Goal: Navigation & Orientation: Find specific page/section

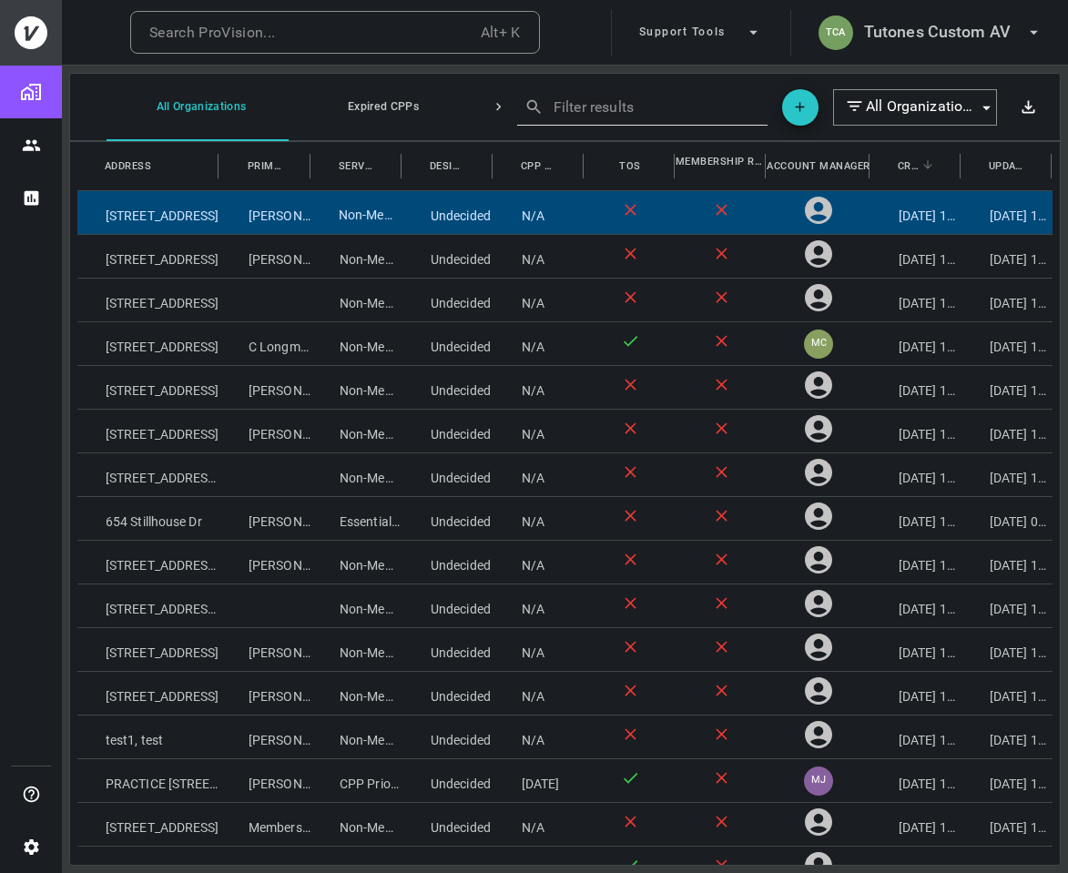
click at [371, 215] on div "Non-Member" at bounding box center [356, 212] width 91 height 43
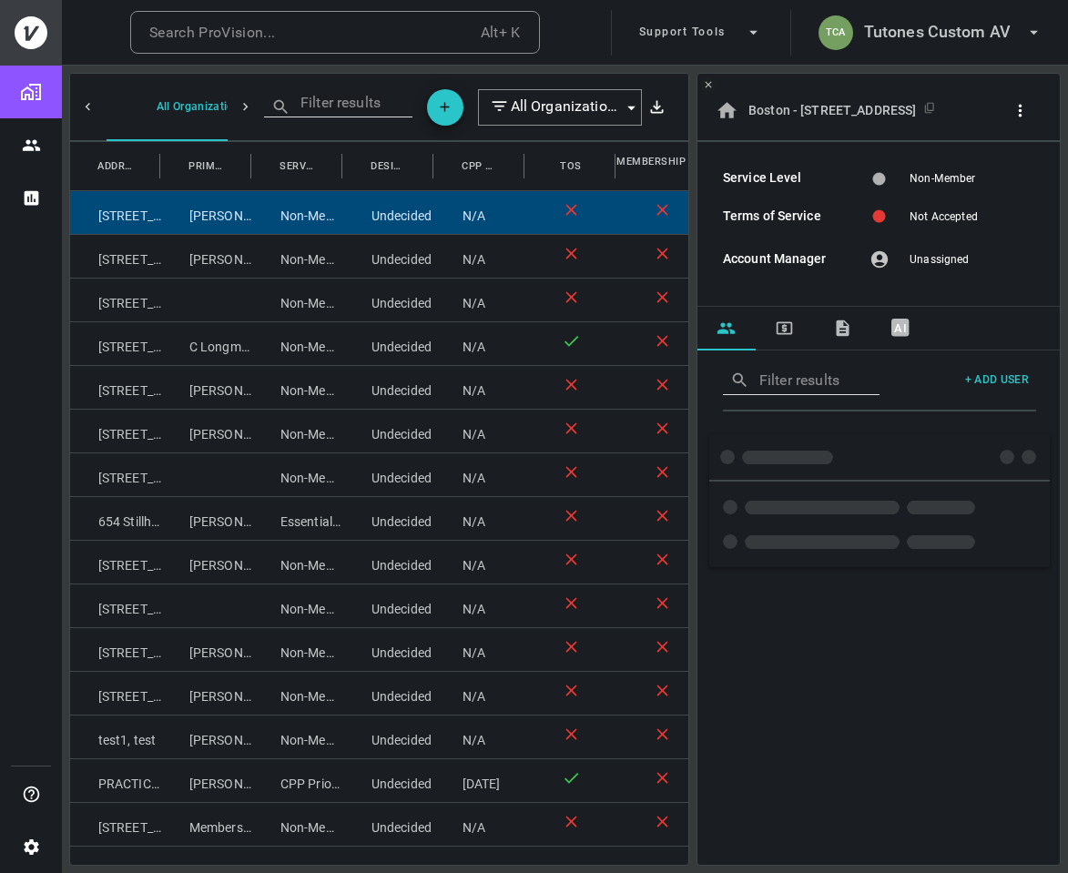
click at [1021, 116] on icon "button" at bounding box center [1021, 110] width 4 height 13
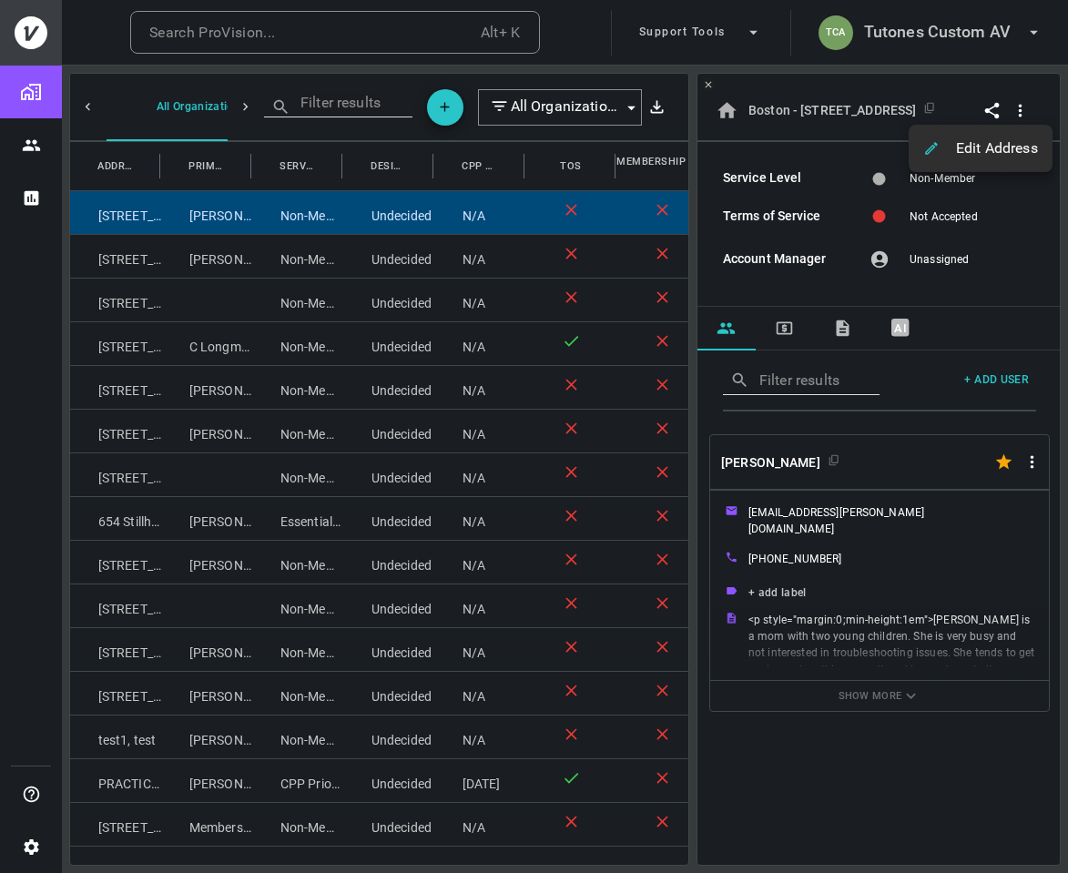
click at [1009, 240] on div at bounding box center [534, 436] width 1068 height 873
click at [791, 325] on icon "MEMBERSHIPS" at bounding box center [784, 328] width 16 height 13
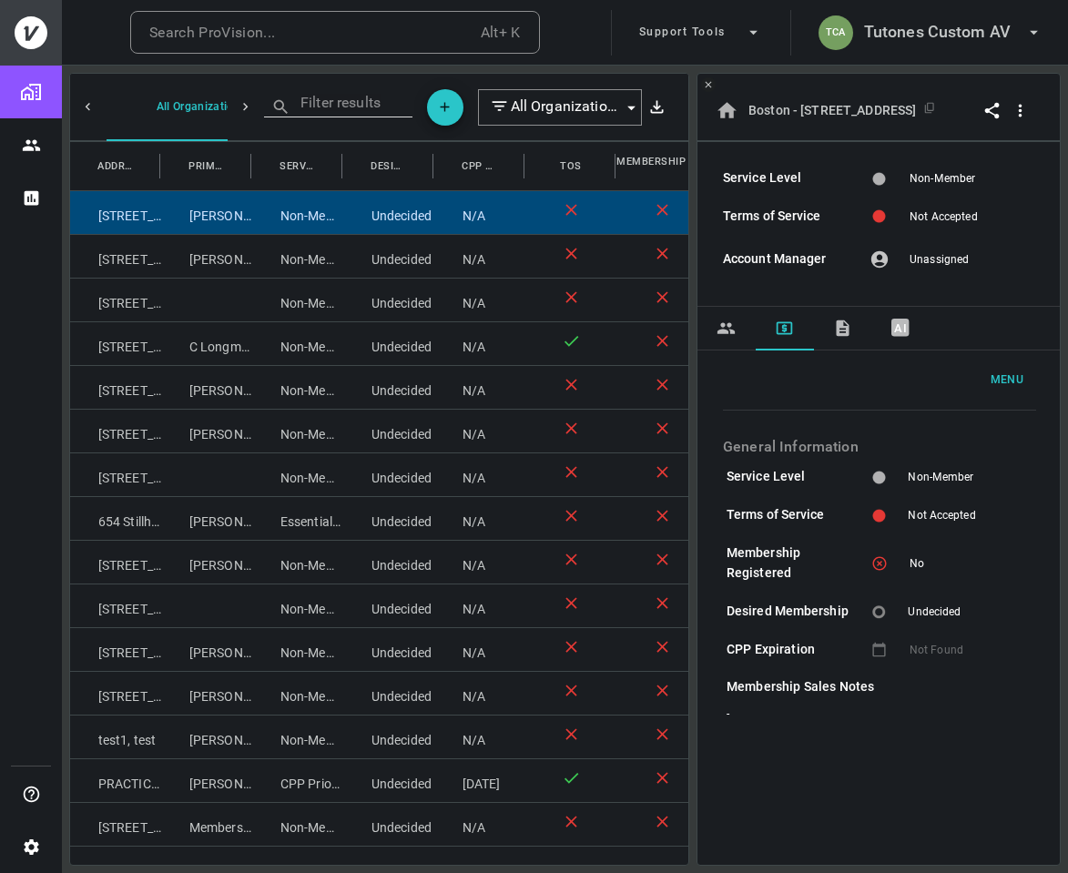
click at [980, 383] on button "Menu" at bounding box center [1007, 380] width 58 height 30
